Goal: Find specific page/section: Find specific page/section

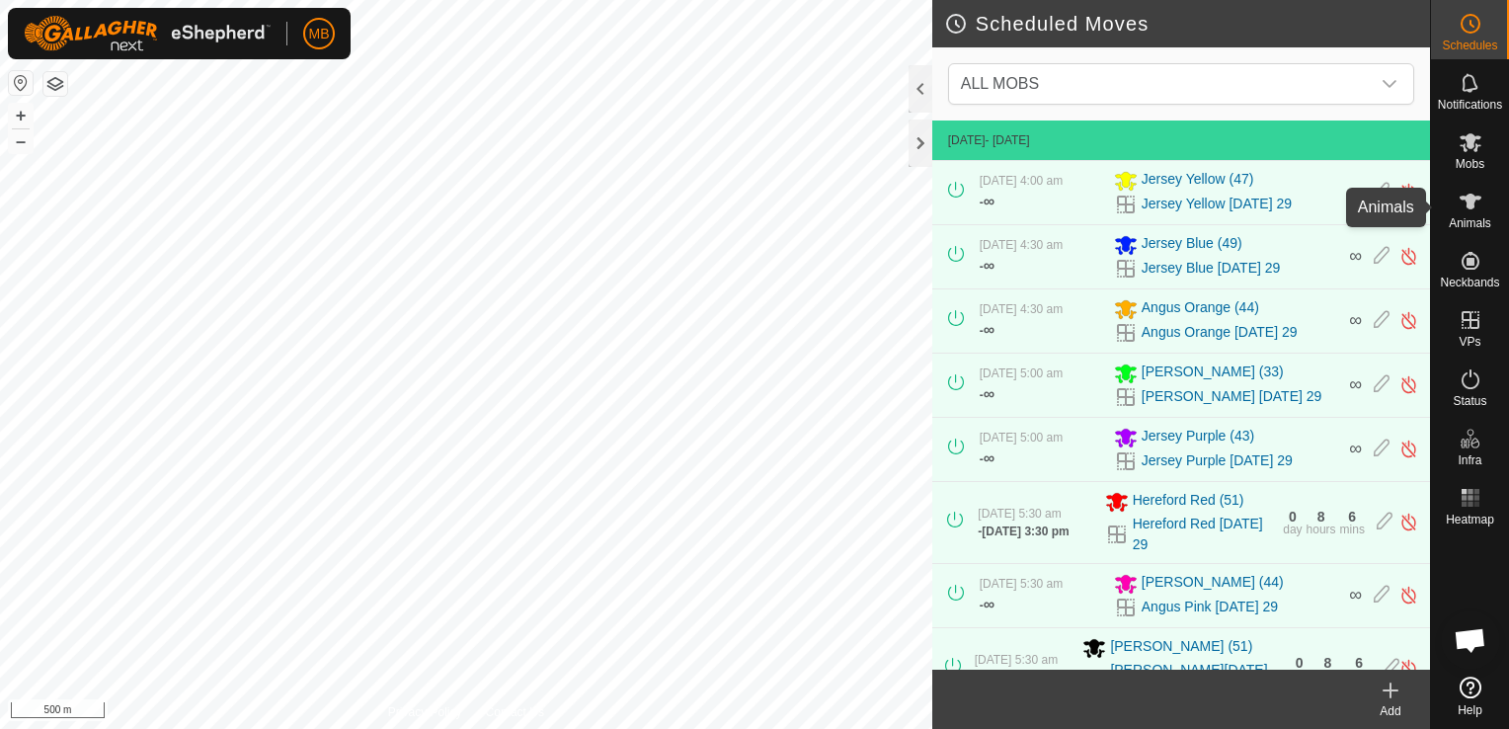
click at [1468, 213] on es-animals-svg-icon at bounding box center [1471, 202] width 36 height 32
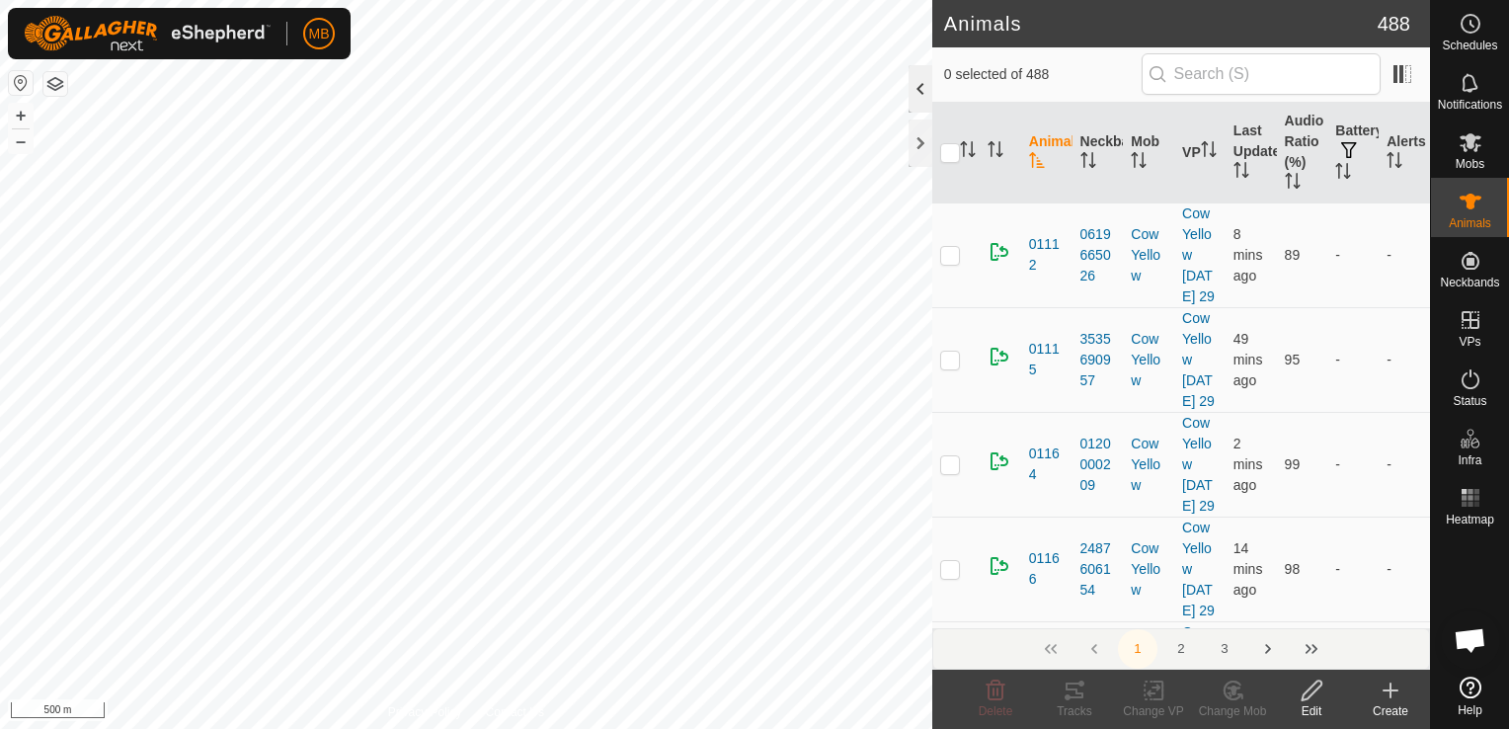
click at [920, 91] on div at bounding box center [921, 88] width 24 height 47
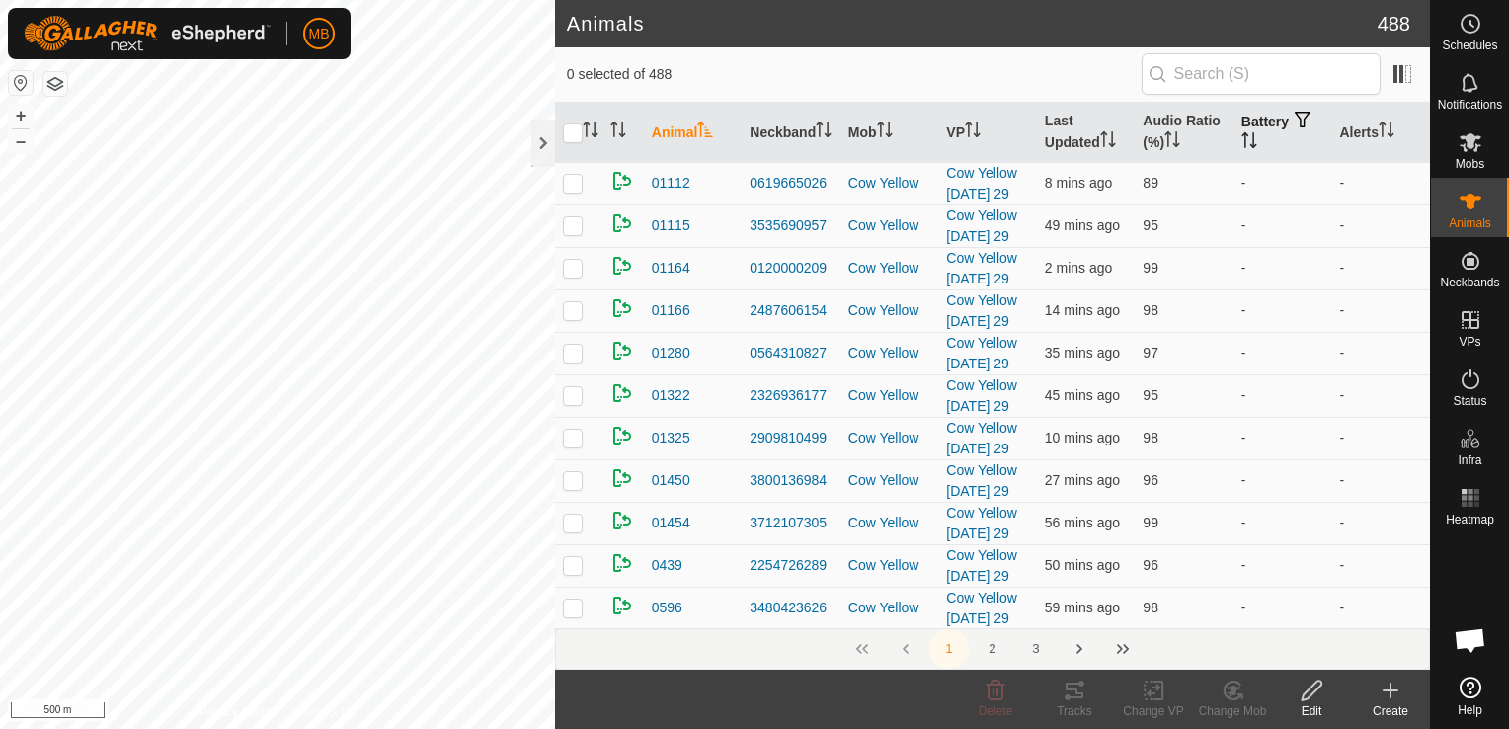
click at [1242, 132] on icon "Activate to sort" at bounding box center [1250, 140] width 16 height 16
click at [1242, 144] on icon "Activate to sort" at bounding box center [1250, 140] width 16 height 16
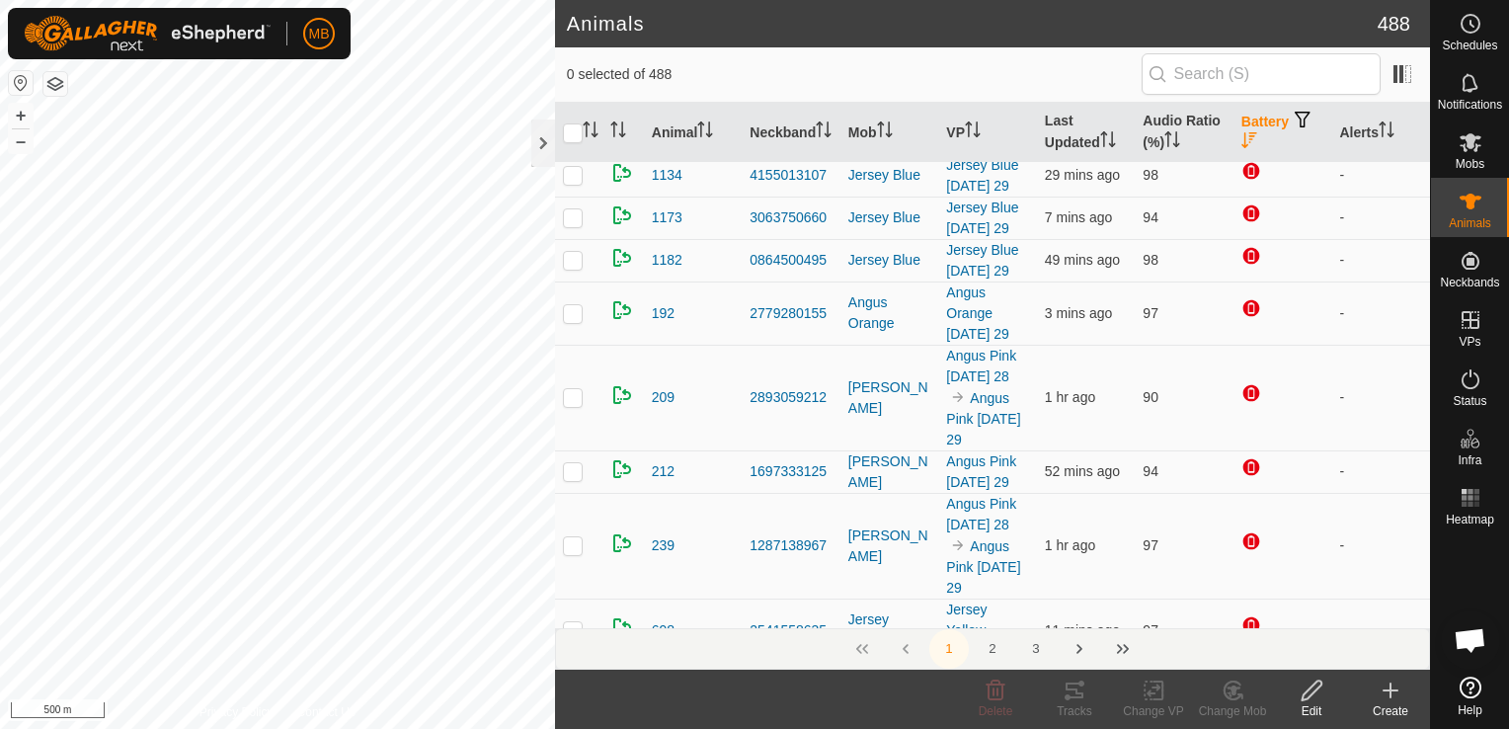
scroll to position [277, 0]
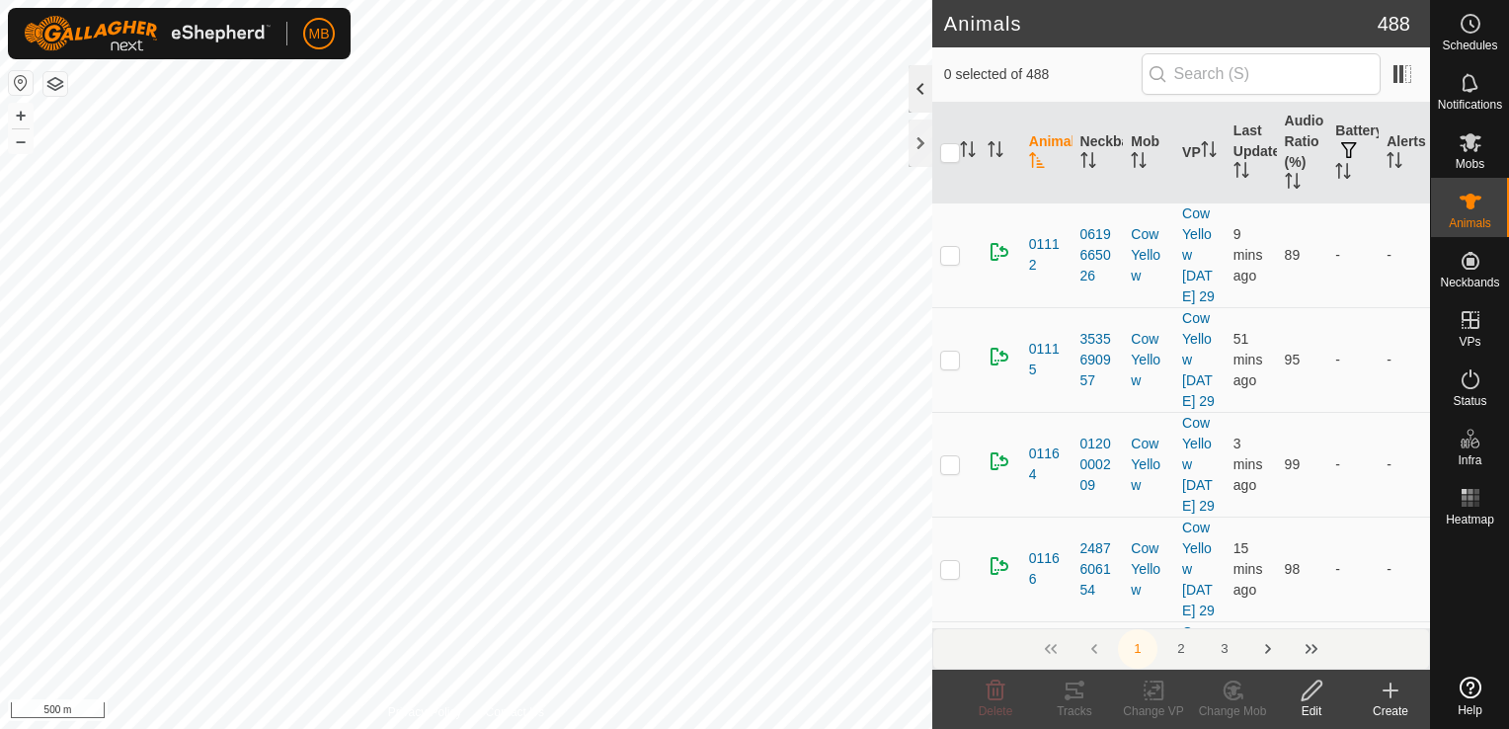
click at [918, 95] on div at bounding box center [921, 88] width 24 height 47
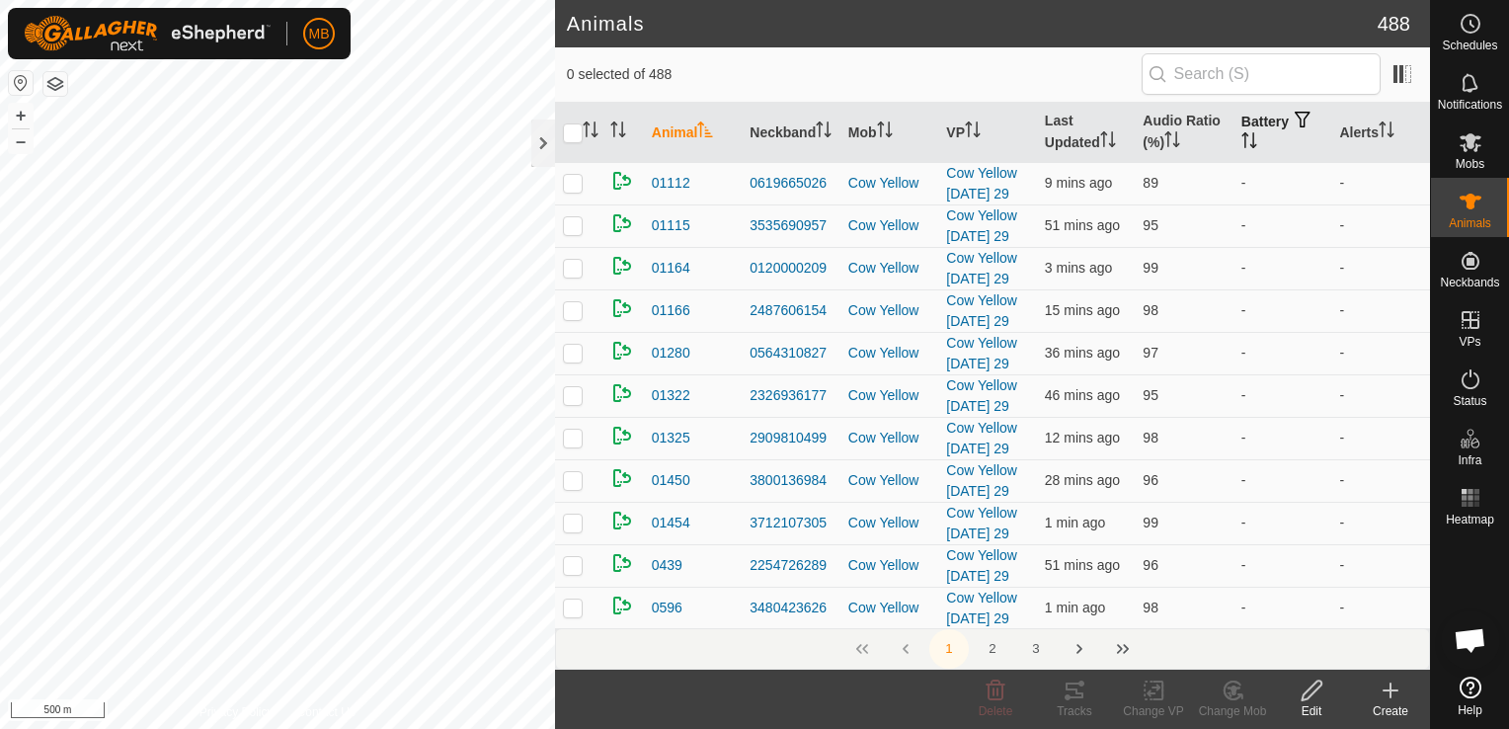
click at [1242, 138] on icon "Activate to sort" at bounding box center [1250, 140] width 16 height 16
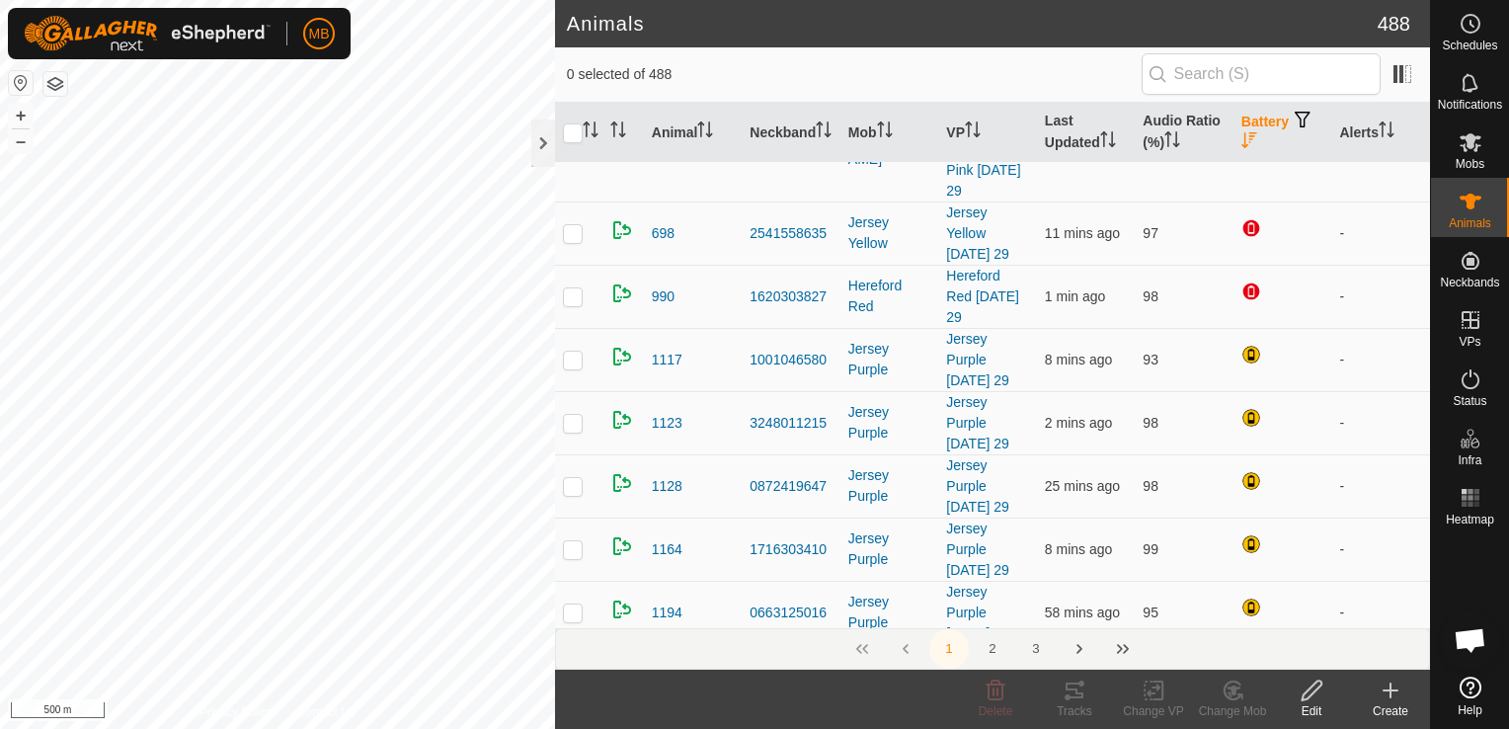
scroll to position [731, 0]
